Goal: Transaction & Acquisition: Subscribe to service/newsletter

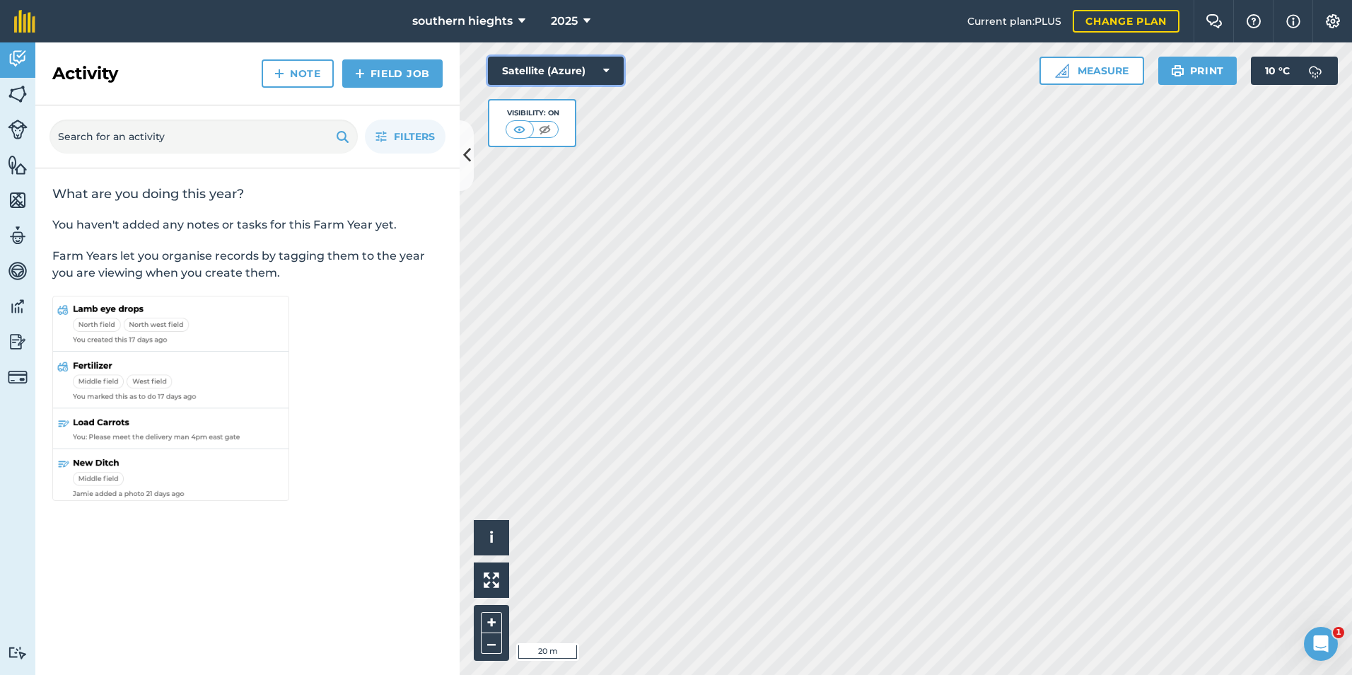
click at [607, 61] on button "Satellite (Azure)" at bounding box center [556, 71] width 136 height 28
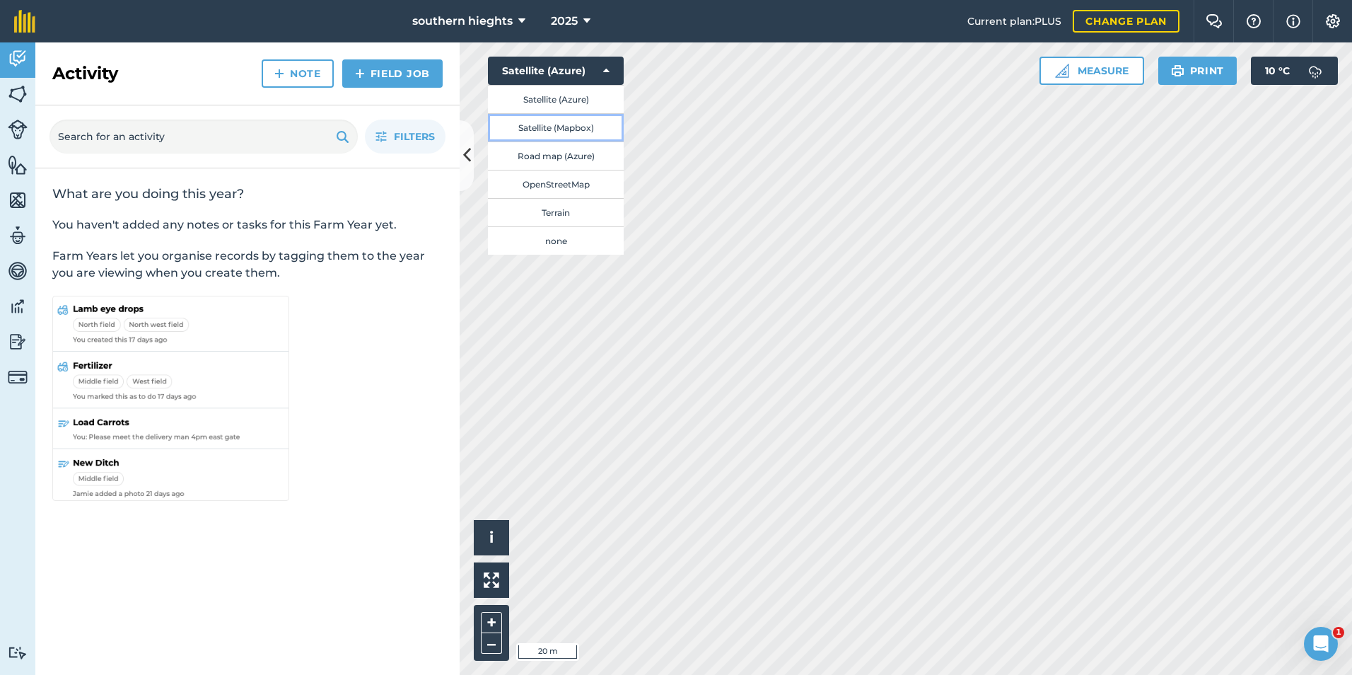
click at [578, 127] on button "Satellite (Mapbox)" at bounding box center [556, 127] width 136 height 28
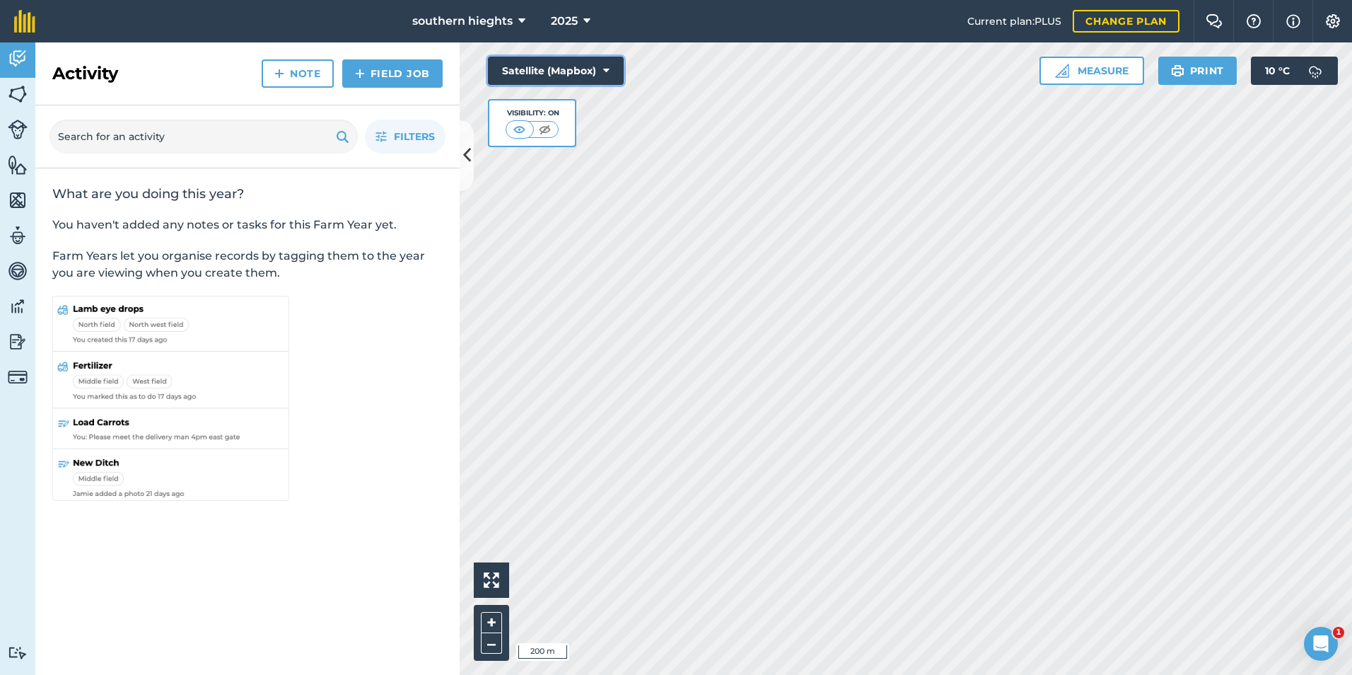
click at [601, 67] on button "Satellite (Mapbox)" at bounding box center [556, 71] width 136 height 28
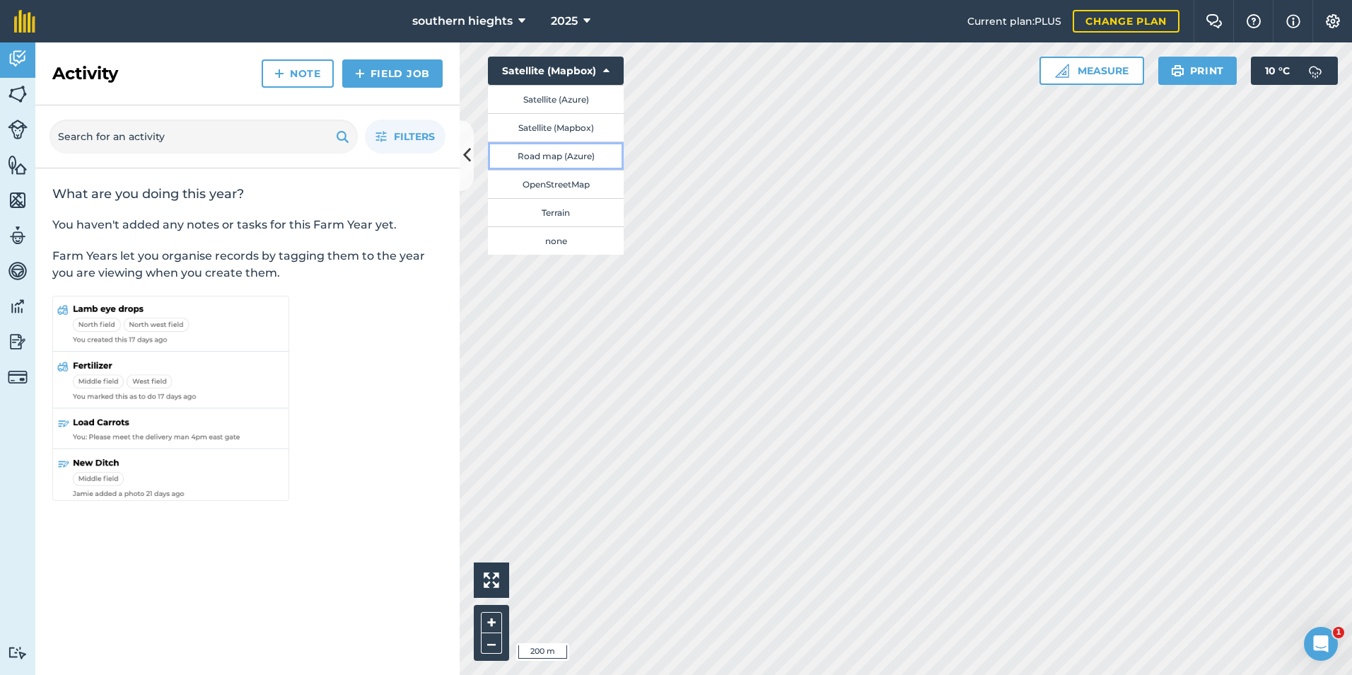
click at [580, 153] on button "Road map (Azure)" at bounding box center [556, 155] width 136 height 28
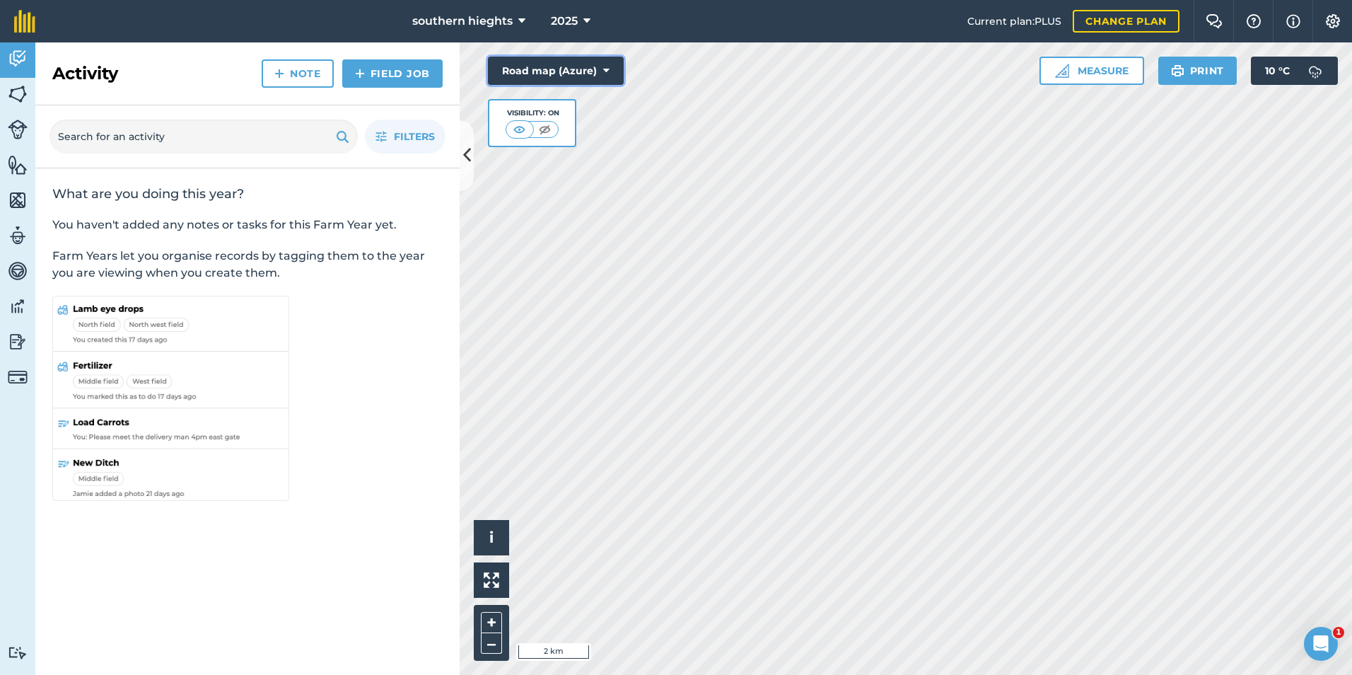
click at [612, 66] on button "Road map (Azure)" at bounding box center [556, 71] width 136 height 28
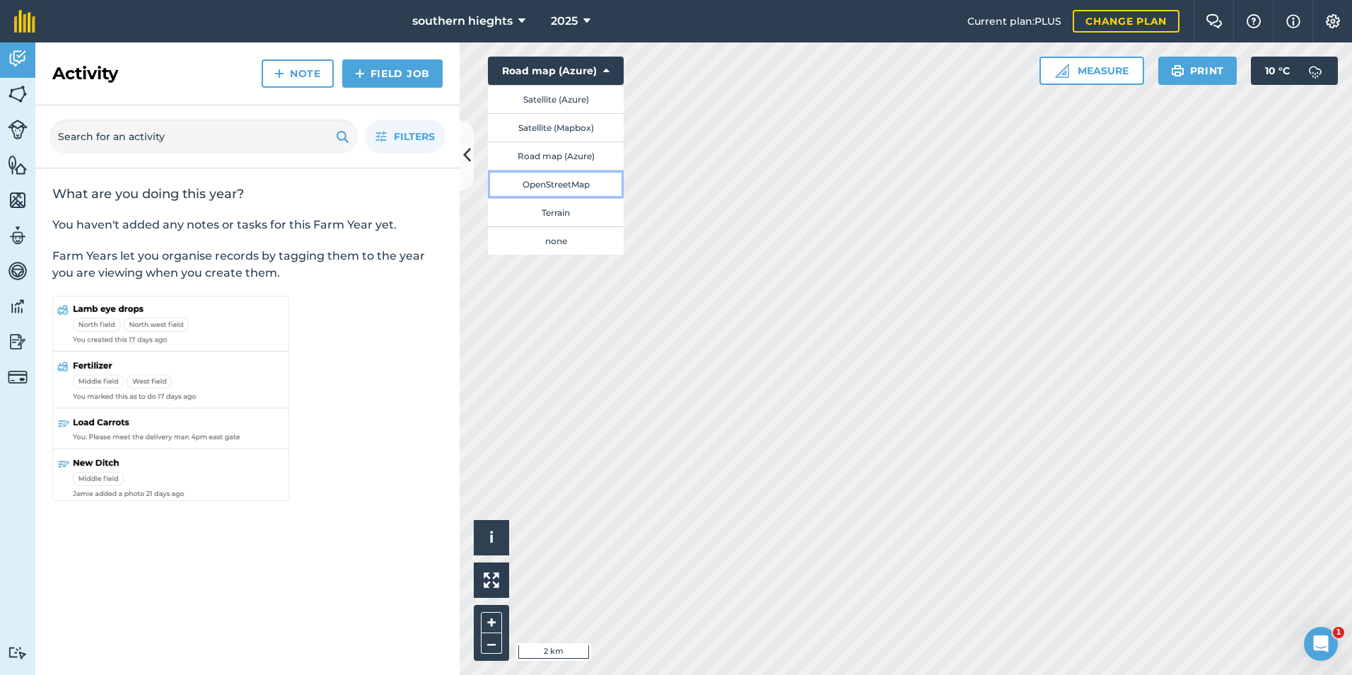
click at [577, 179] on button "OpenStreetMap" at bounding box center [556, 184] width 136 height 28
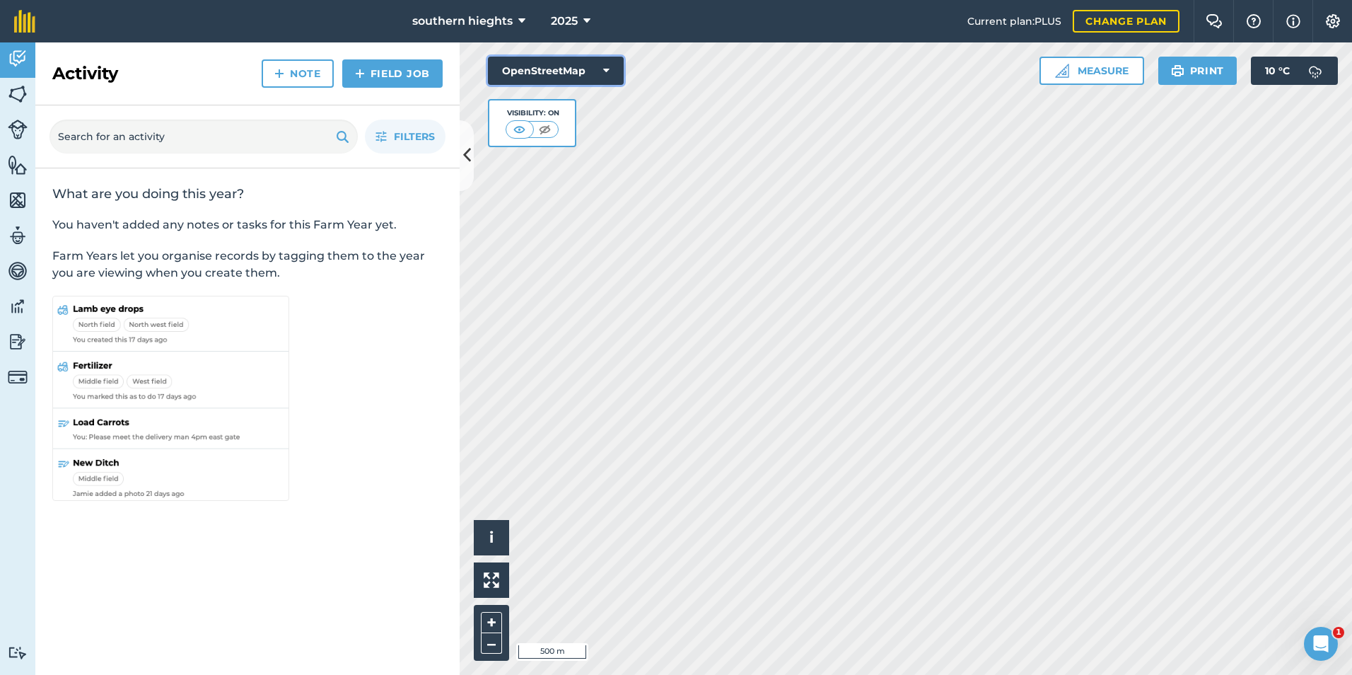
click at [617, 70] on button "OpenStreetMap" at bounding box center [556, 71] width 136 height 28
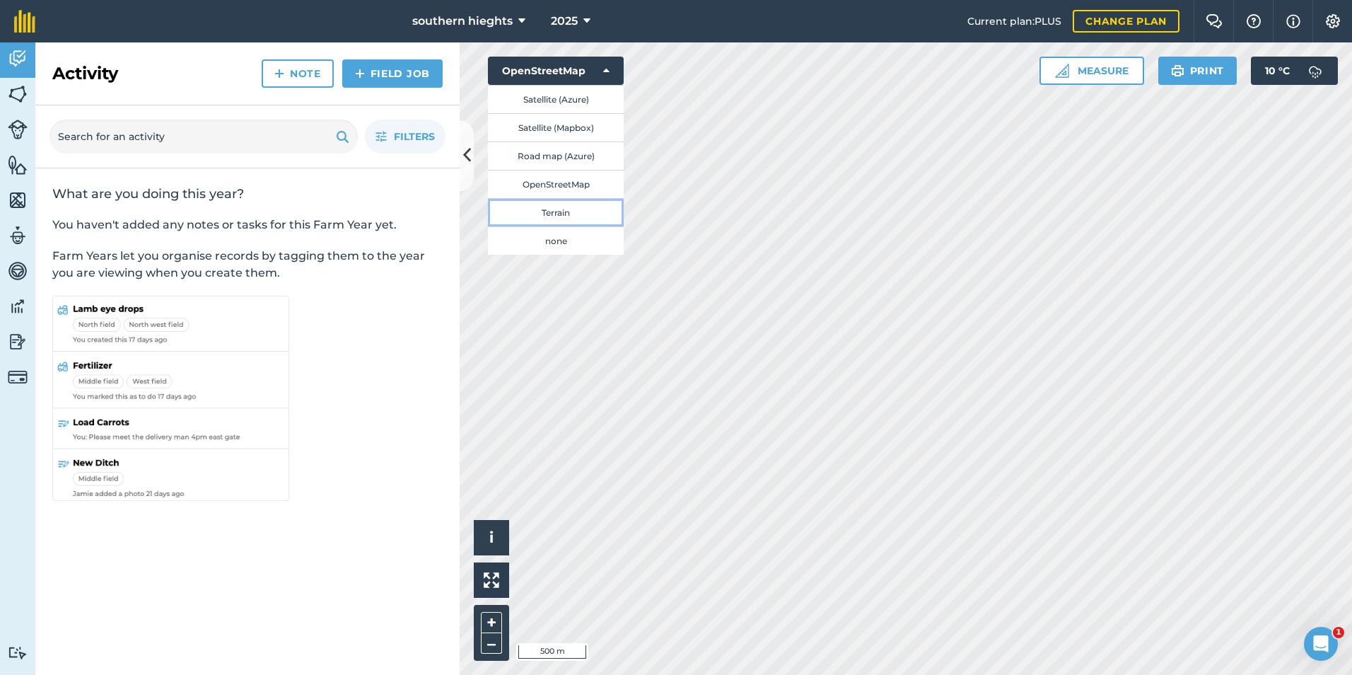
click at [551, 216] on button "Terrain" at bounding box center [556, 212] width 136 height 28
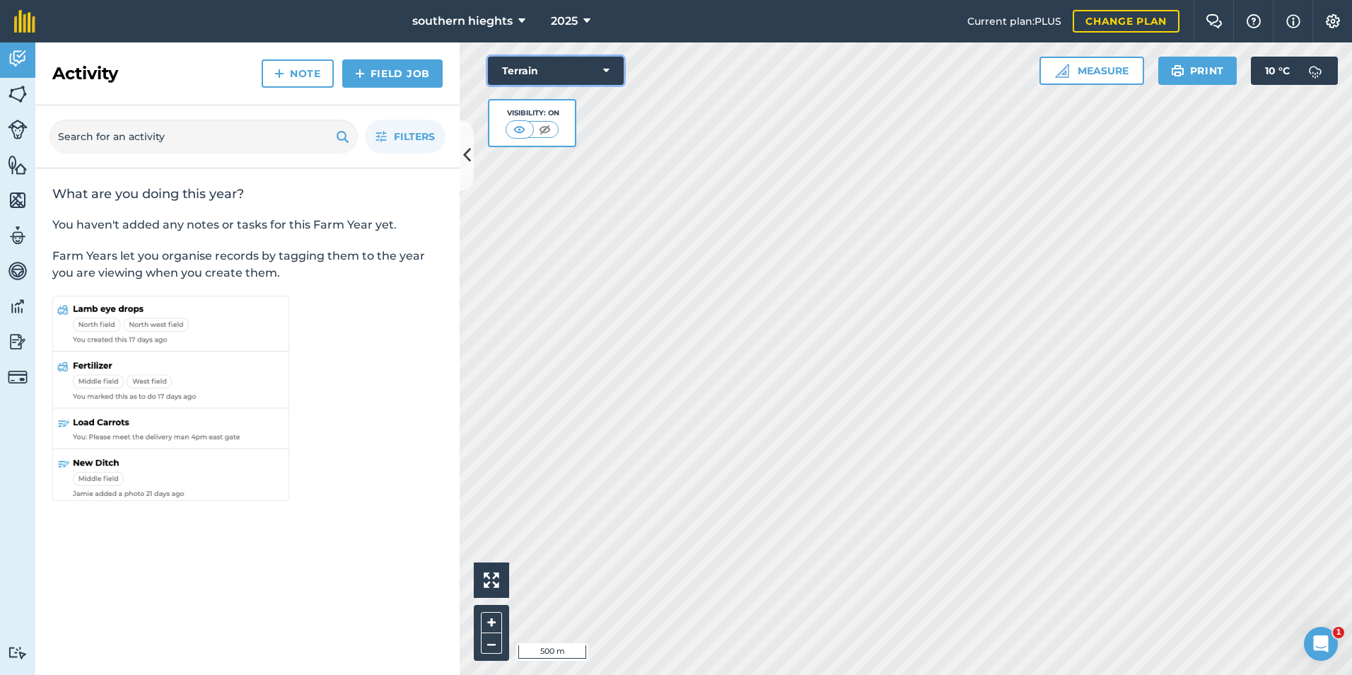
click at [606, 73] on icon at bounding box center [606, 71] width 6 height 14
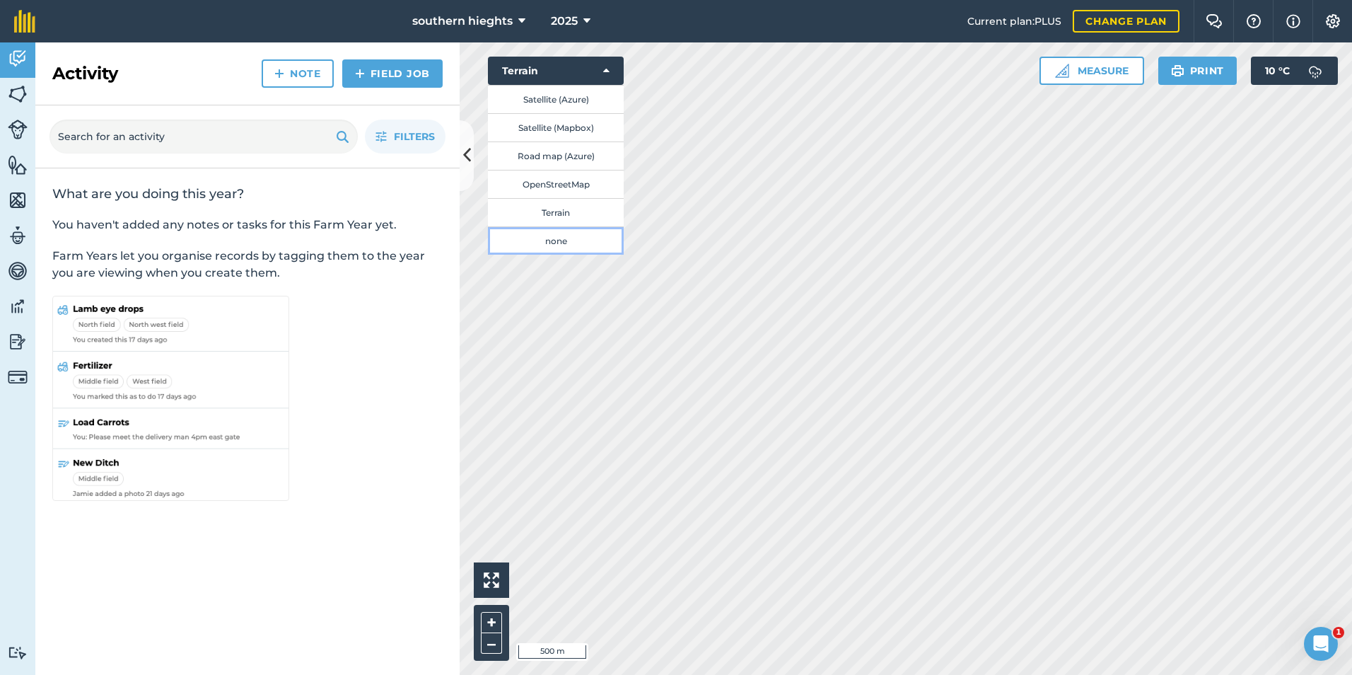
click at [569, 241] on button "none" at bounding box center [556, 240] width 136 height 28
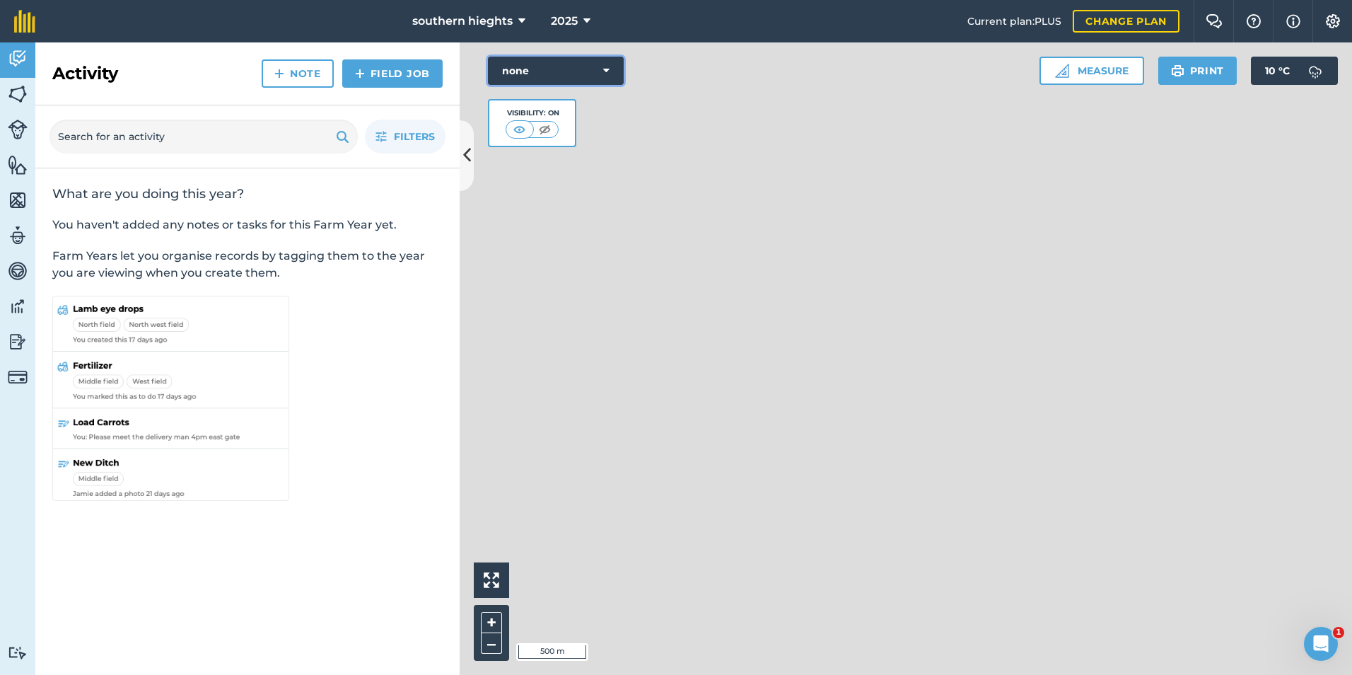
click at [614, 72] on button "none" at bounding box center [556, 71] width 136 height 28
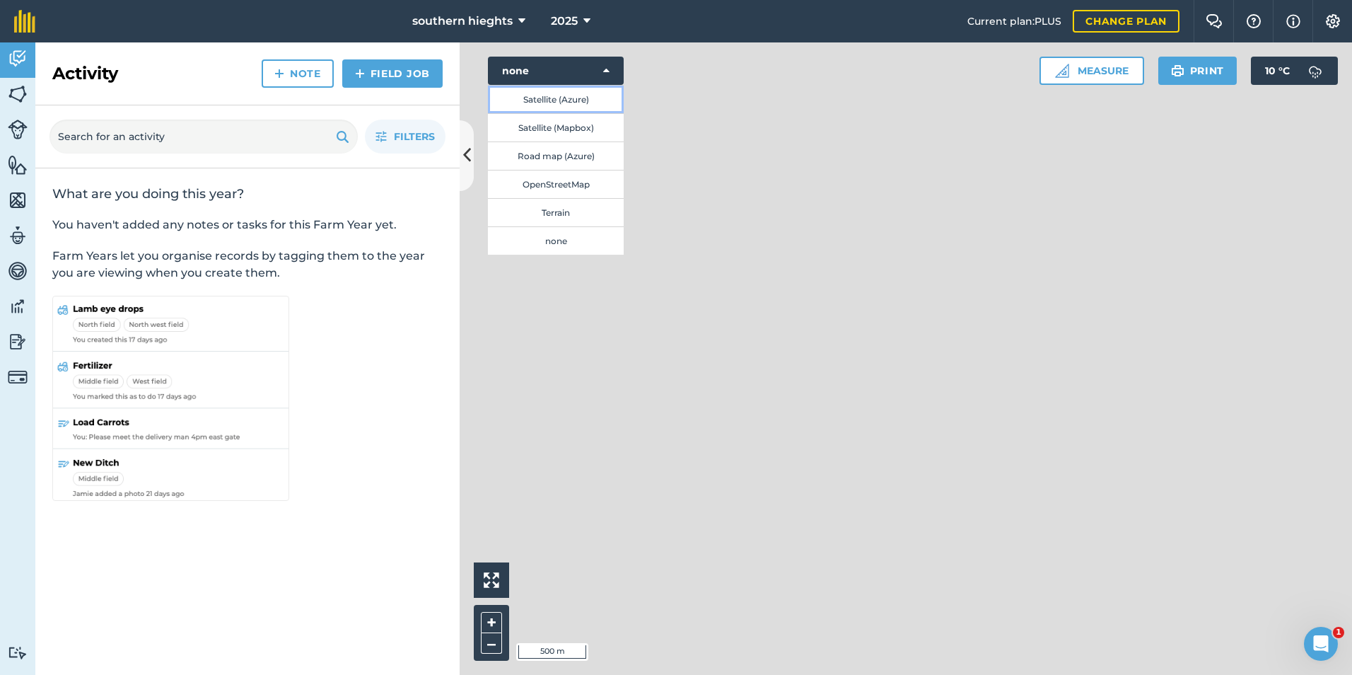
click at [577, 97] on button "Satellite (Azure)" at bounding box center [556, 99] width 136 height 28
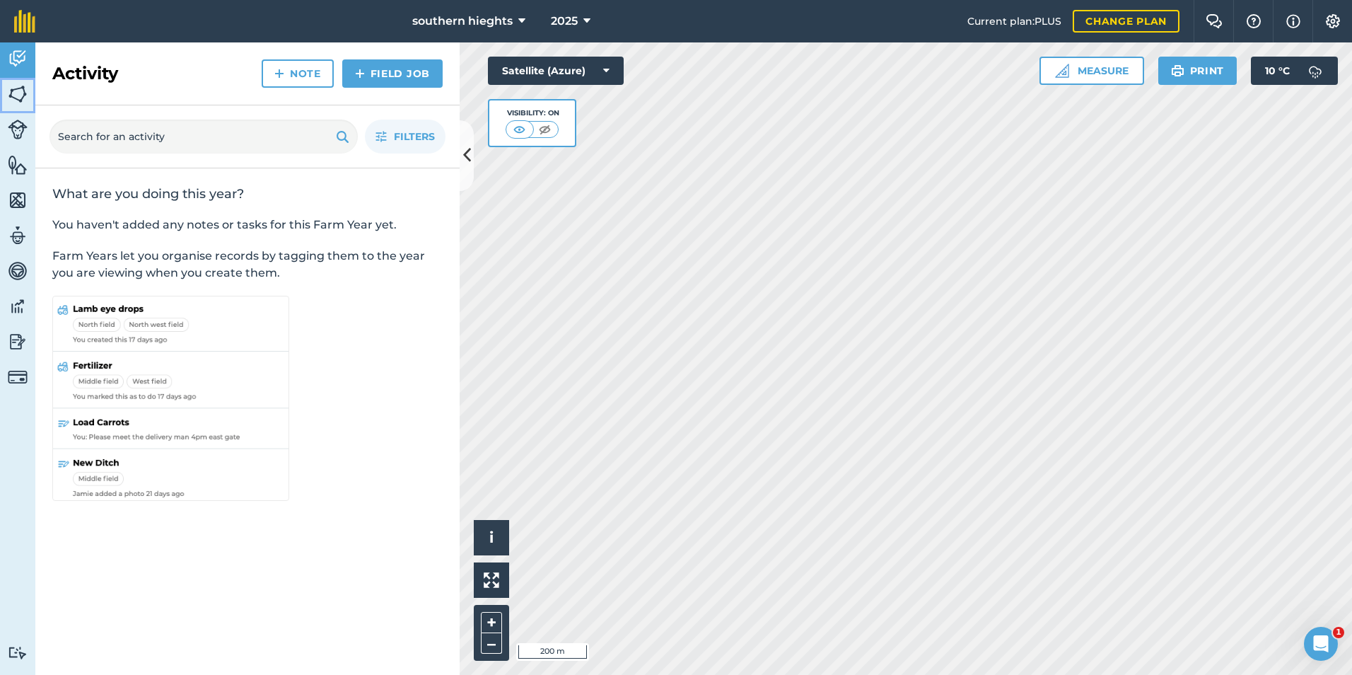
click at [19, 95] on img at bounding box center [18, 93] width 20 height 21
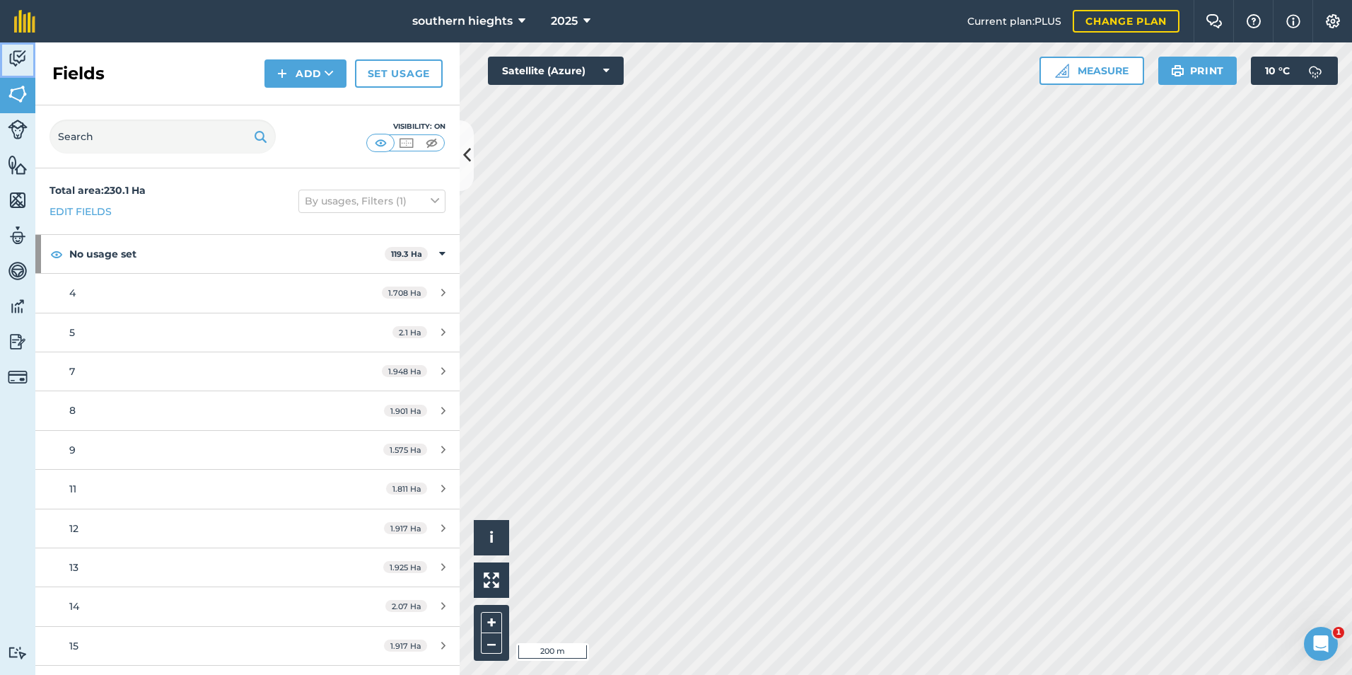
click at [20, 62] on img at bounding box center [18, 58] width 20 height 21
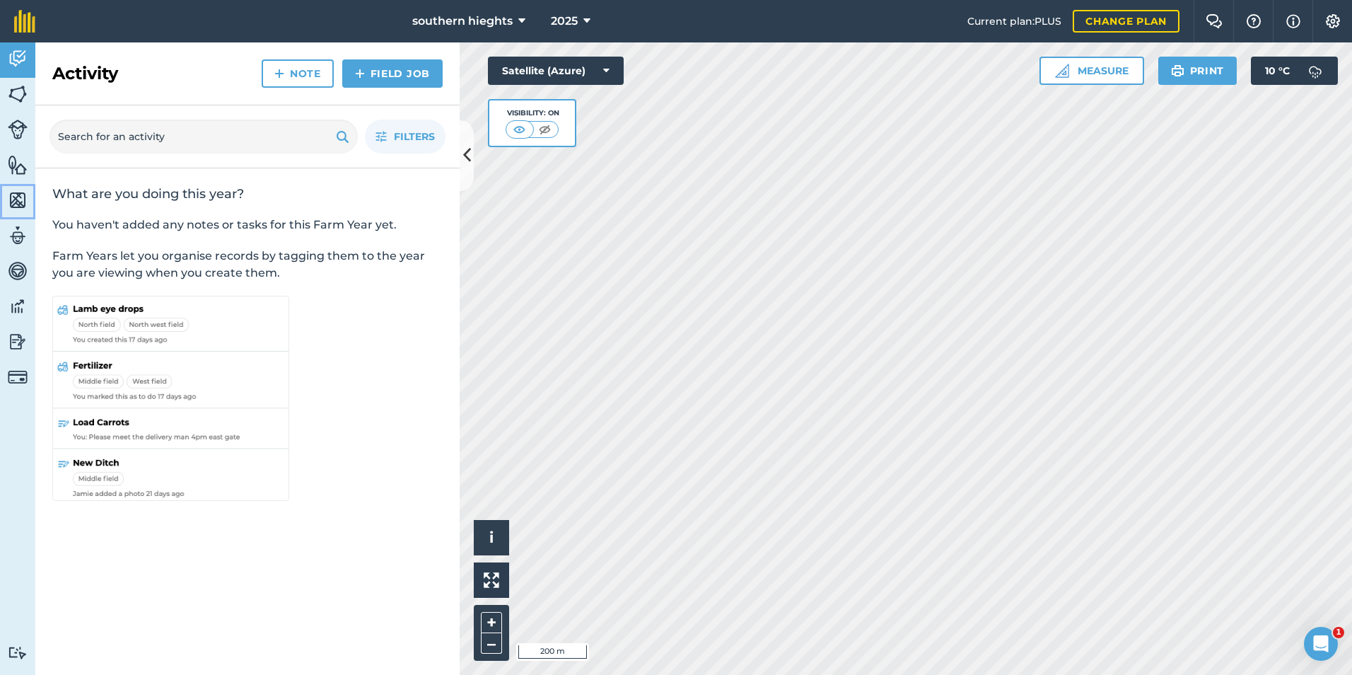
click at [20, 204] on img at bounding box center [18, 199] width 20 height 21
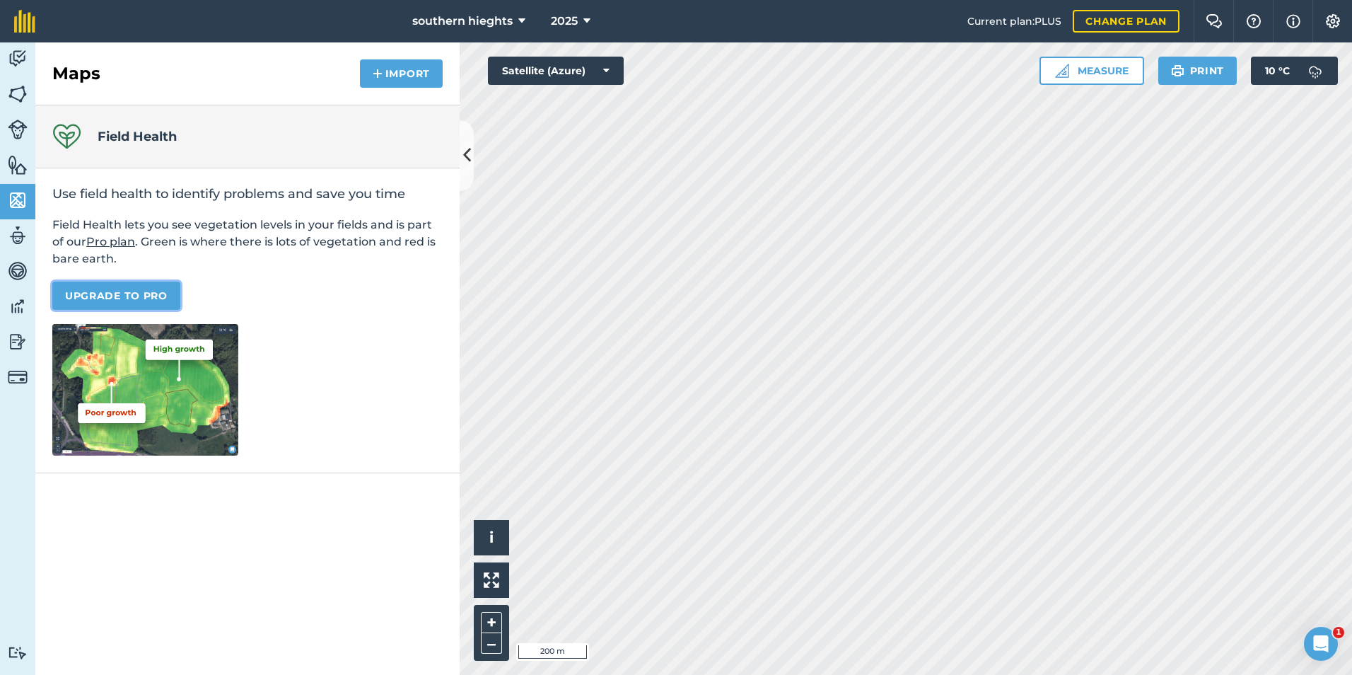
click at [138, 303] on link "Upgrade to Pro" at bounding box center [116, 295] width 128 height 28
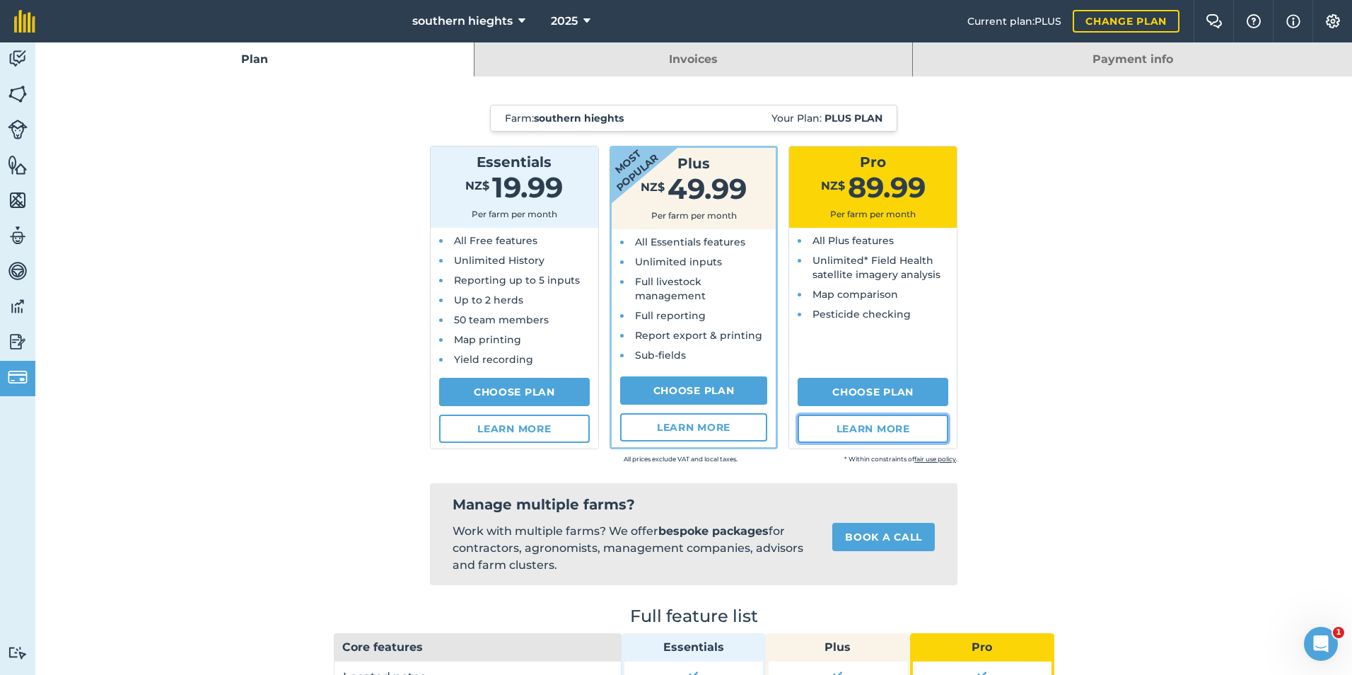
click at [909, 428] on link "Learn more" at bounding box center [873, 428] width 151 height 28
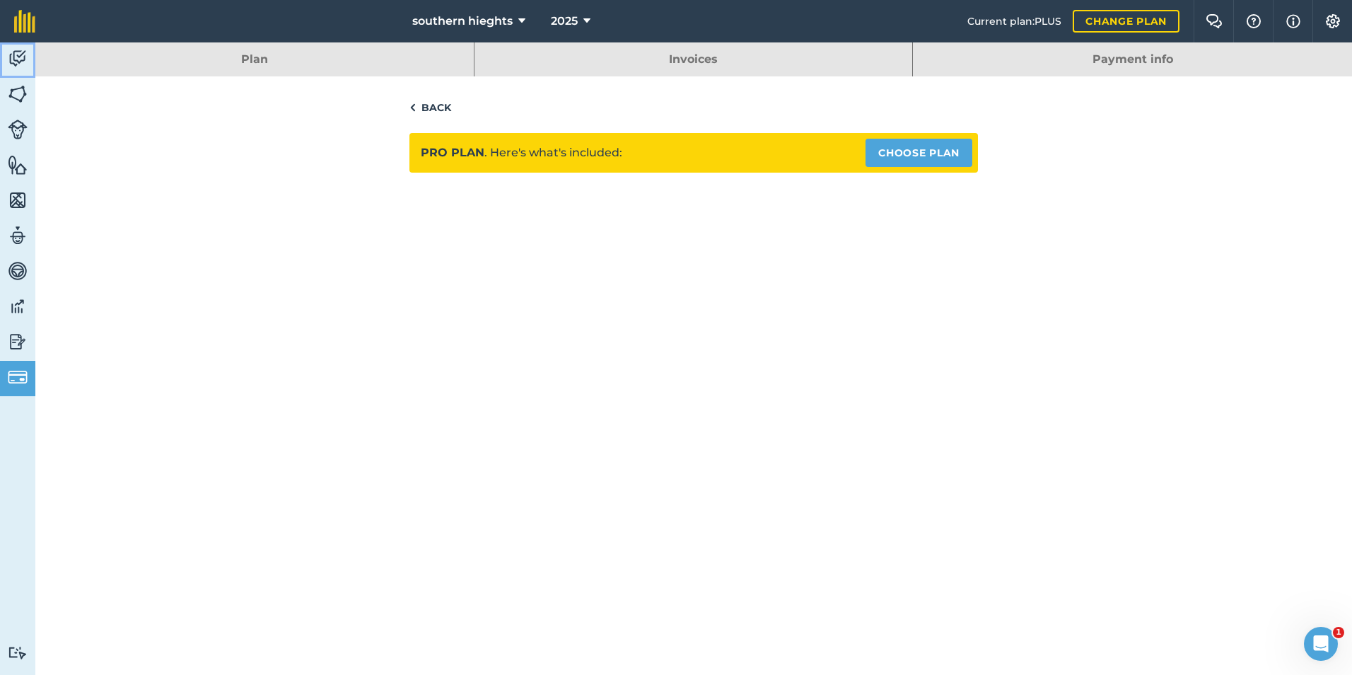
click at [7, 56] on link "Activity" at bounding box center [17, 59] width 35 height 35
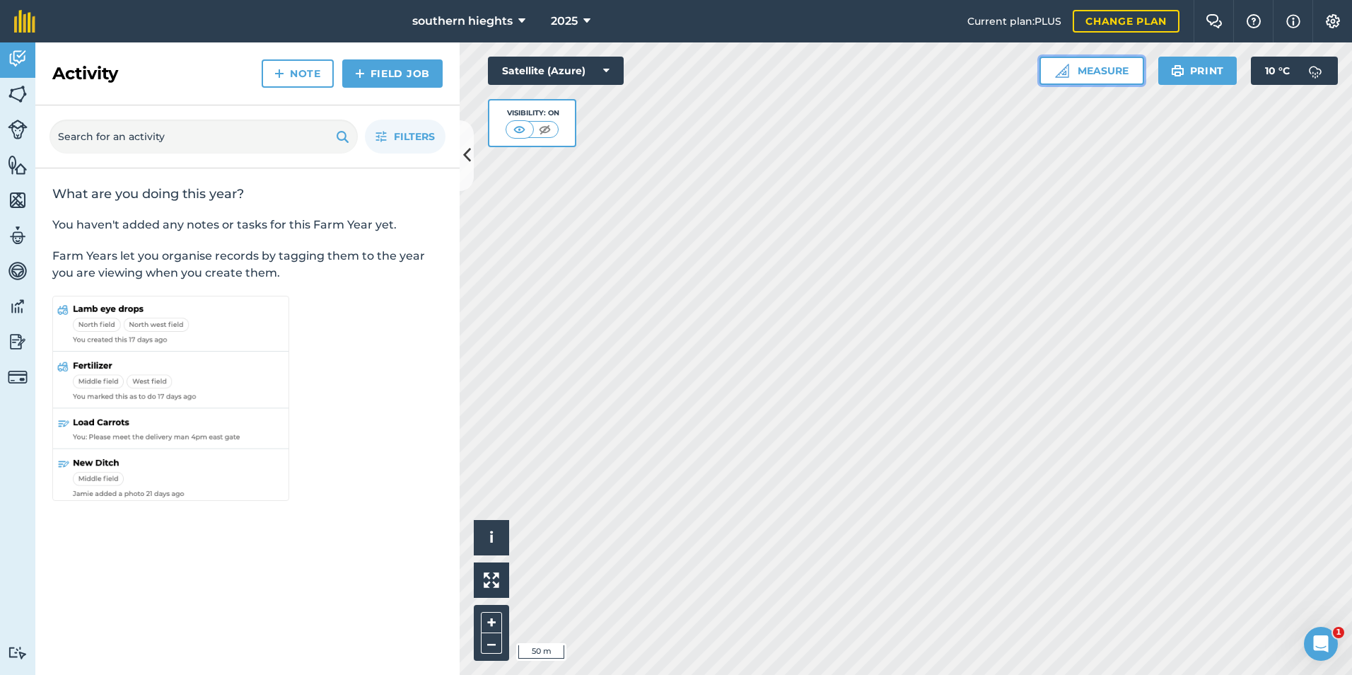
click at [1102, 77] on button "Measure" at bounding box center [1091, 71] width 105 height 28
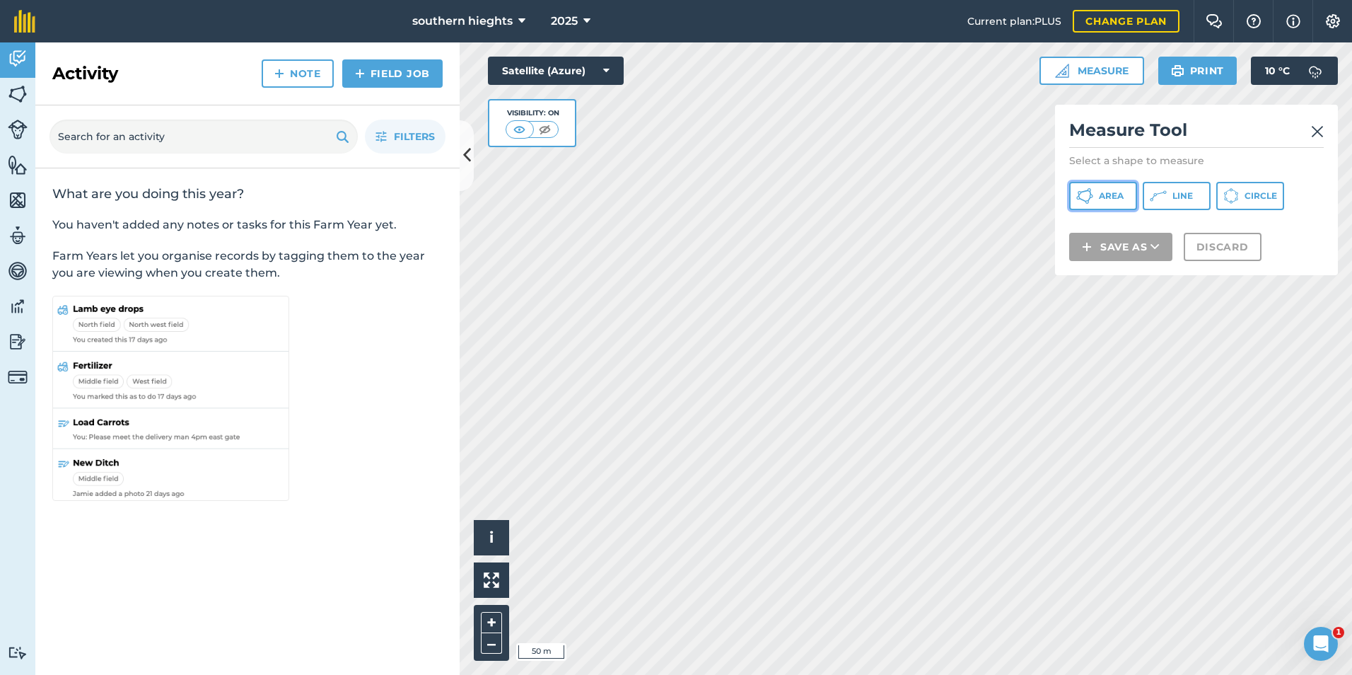
click at [1103, 199] on span "Area" at bounding box center [1111, 195] width 25 height 11
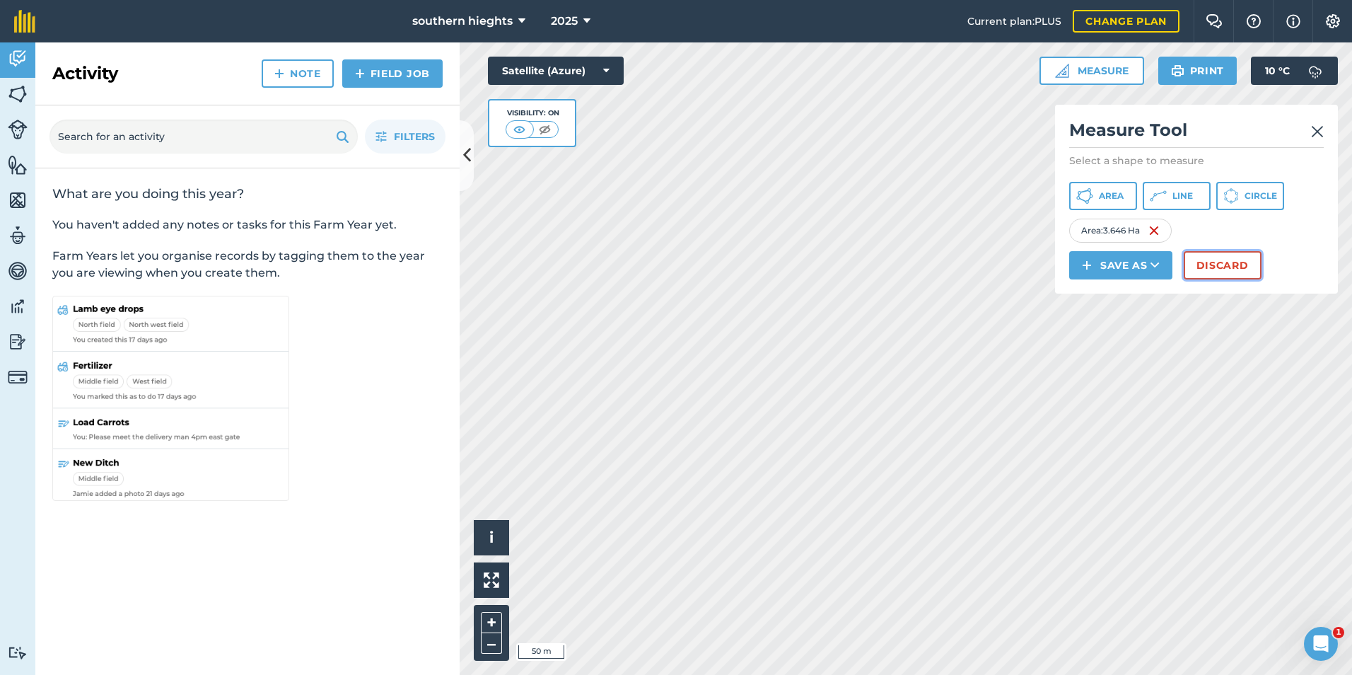
click at [1205, 266] on button "Discard" at bounding box center [1223, 265] width 78 height 28
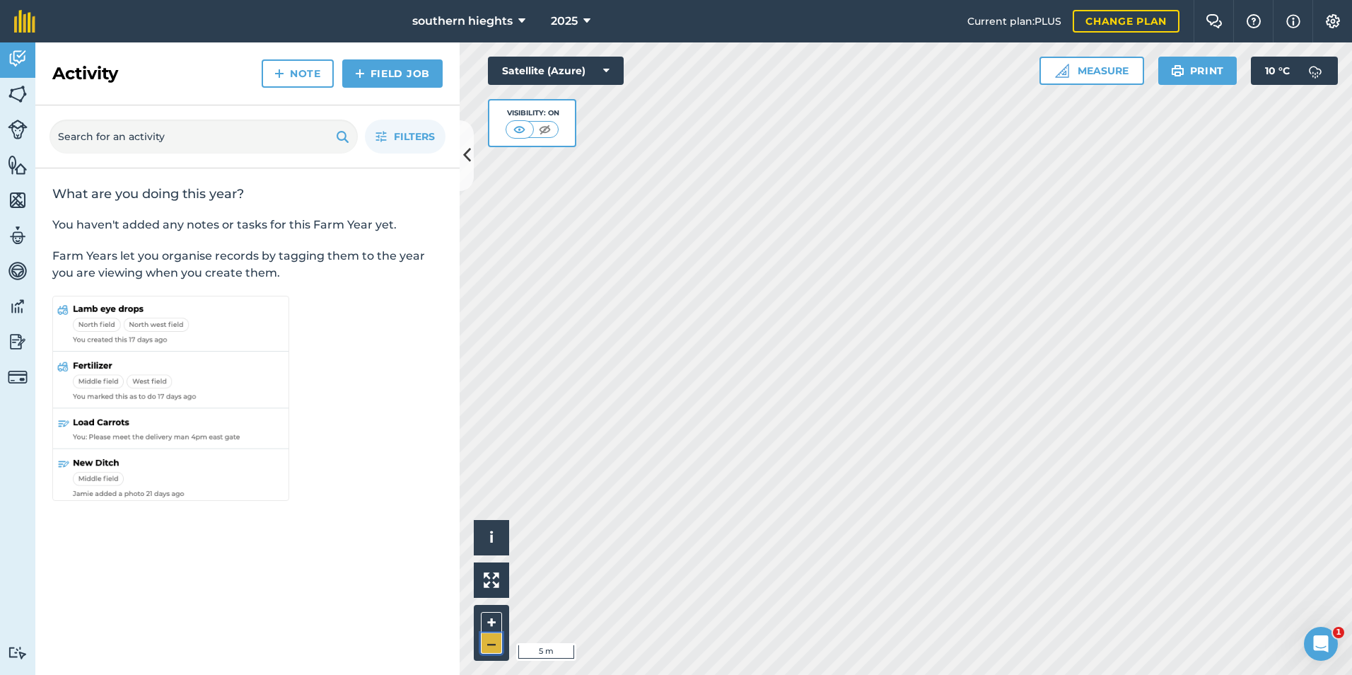
click at [496, 643] on button "–" at bounding box center [491, 643] width 21 height 21
click at [489, 533] on span "i" at bounding box center [491, 537] width 4 height 18
click at [489, 533] on span "›" at bounding box center [491, 538] width 5 height 18
click at [468, 161] on icon at bounding box center [467, 155] width 8 height 25
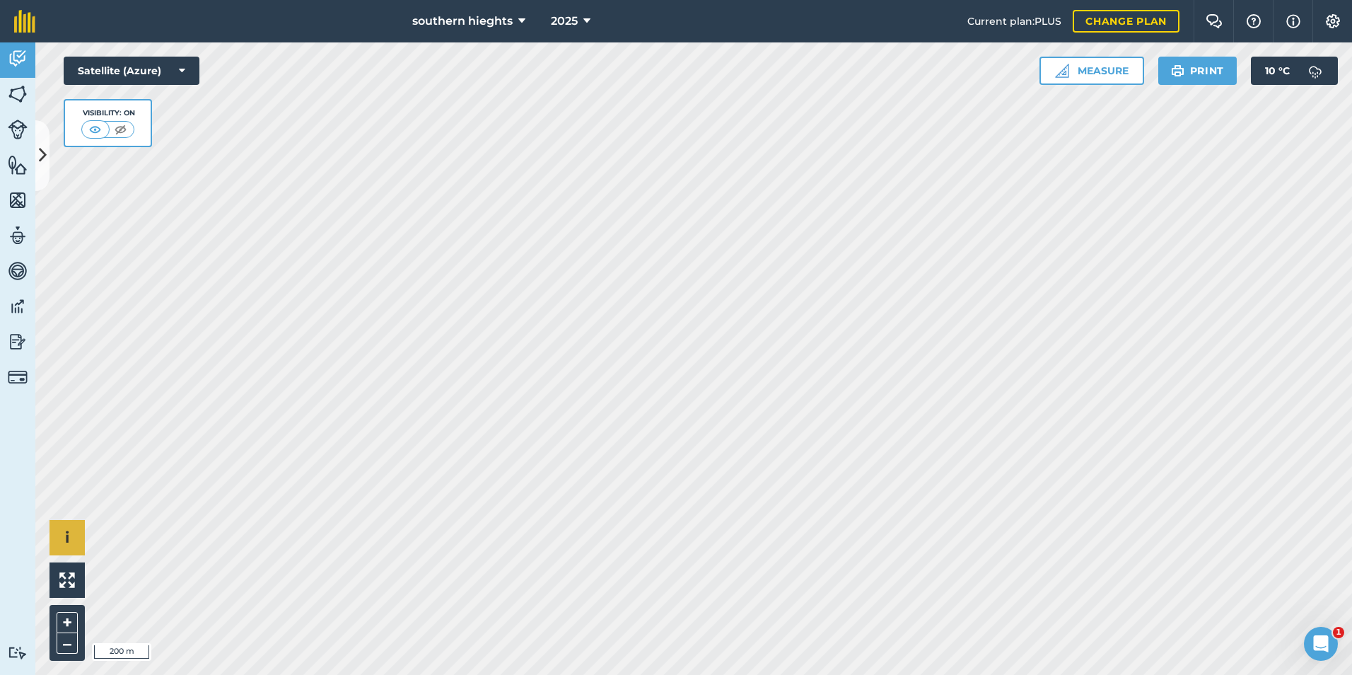
click at [578, 13] on div "southern hieghts 2025 Current plan : PLUS Change plan Farm Chat Help Info Setti…" at bounding box center [676, 337] width 1352 height 675
click at [456, 674] on html "southern hieghts 2025 Current plan : PLUS Change plan Farm Chat Help Info Setti…" at bounding box center [676, 337] width 1352 height 675
click at [1073, 71] on button "Measure" at bounding box center [1091, 71] width 105 height 28
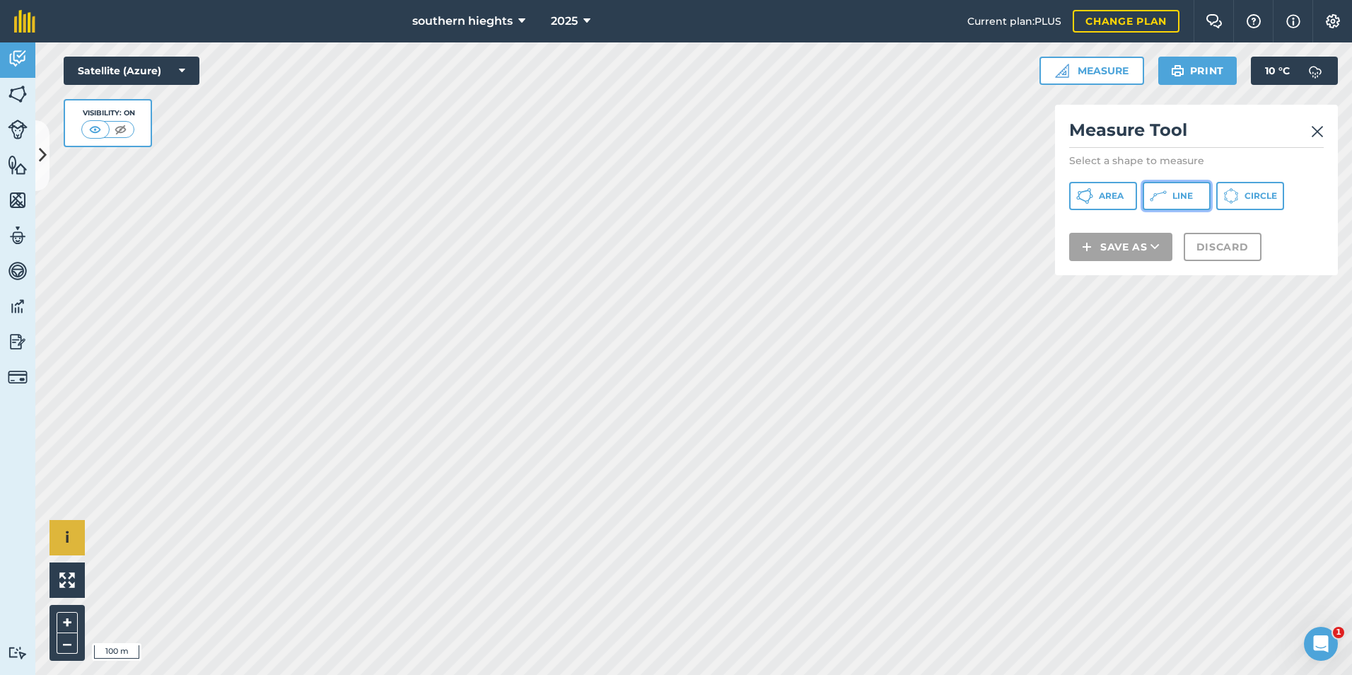
click at [1186, 202] on button "Line" at bounding box center [1177, 196] width 68 height 28
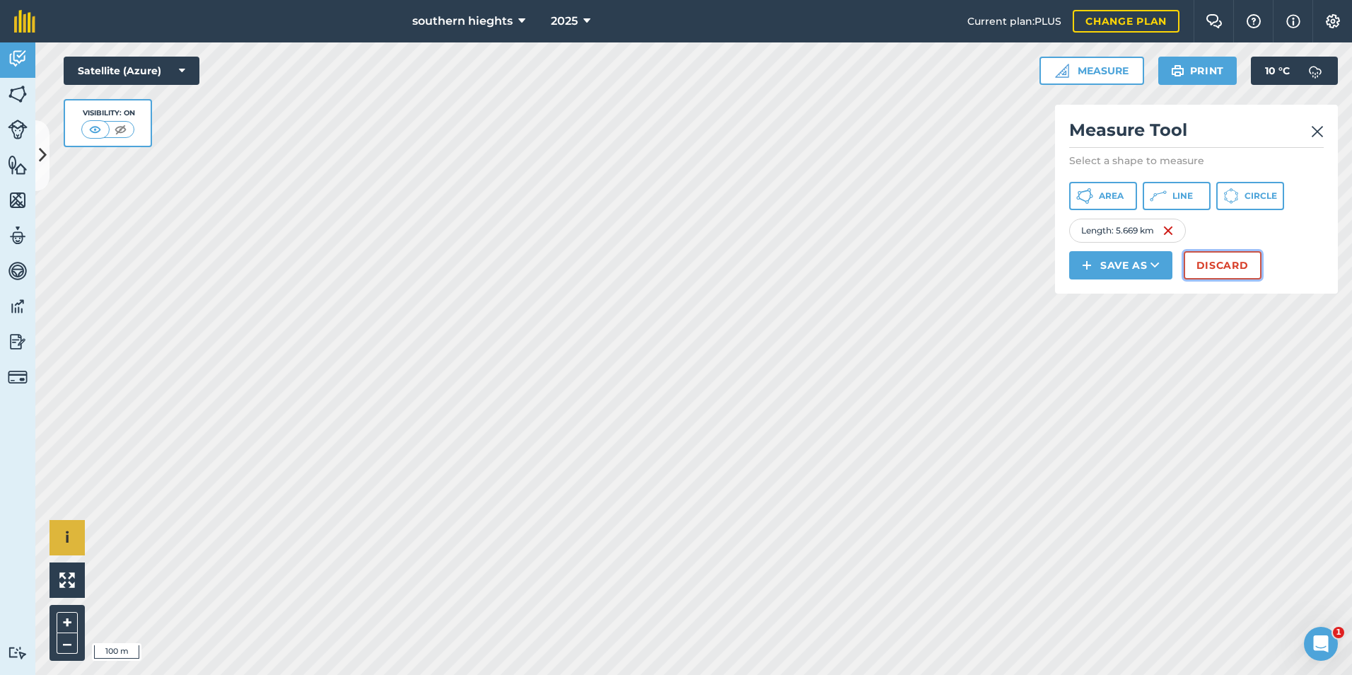
click at [1221, 257] on button "Discard" at bounding box center [1223, 265] width 78 height 28
